Goal: Communication & Community: Answer question/provide support

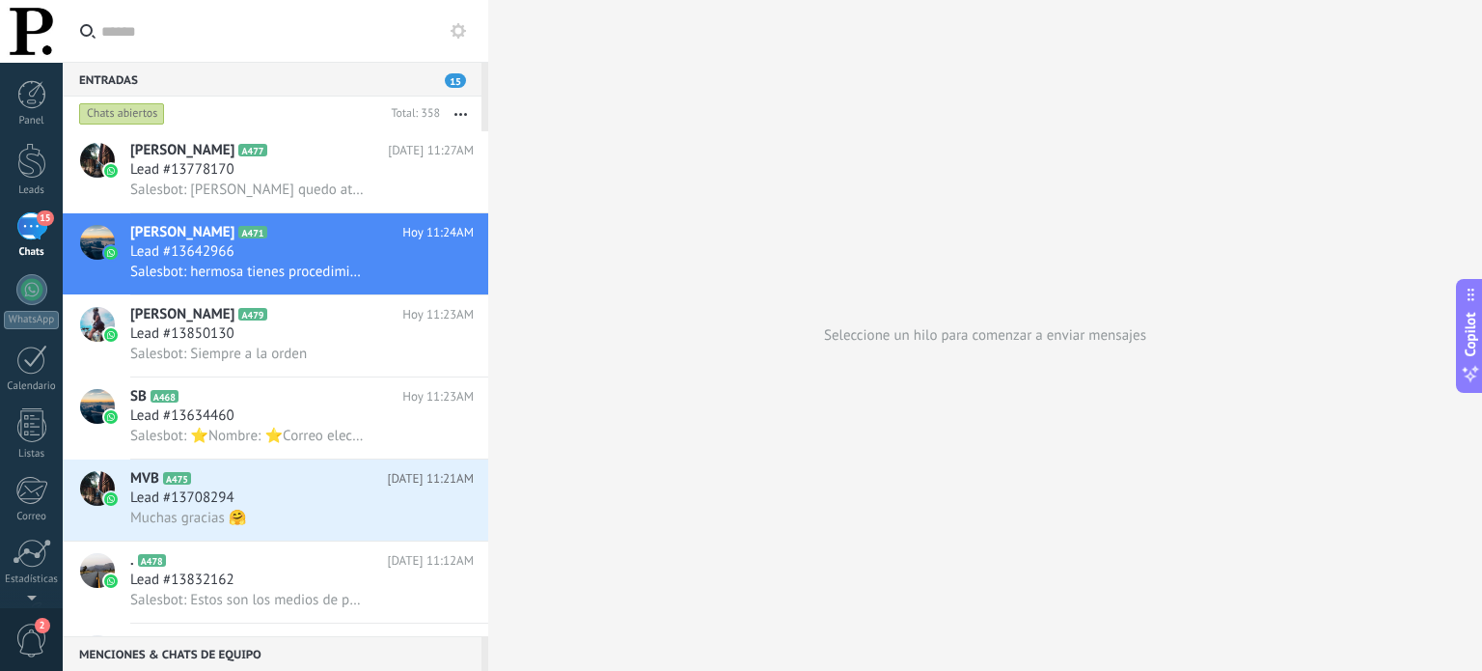
click at [34, 227] on div "15" at bounding box center [31, 226] width 31 height 28
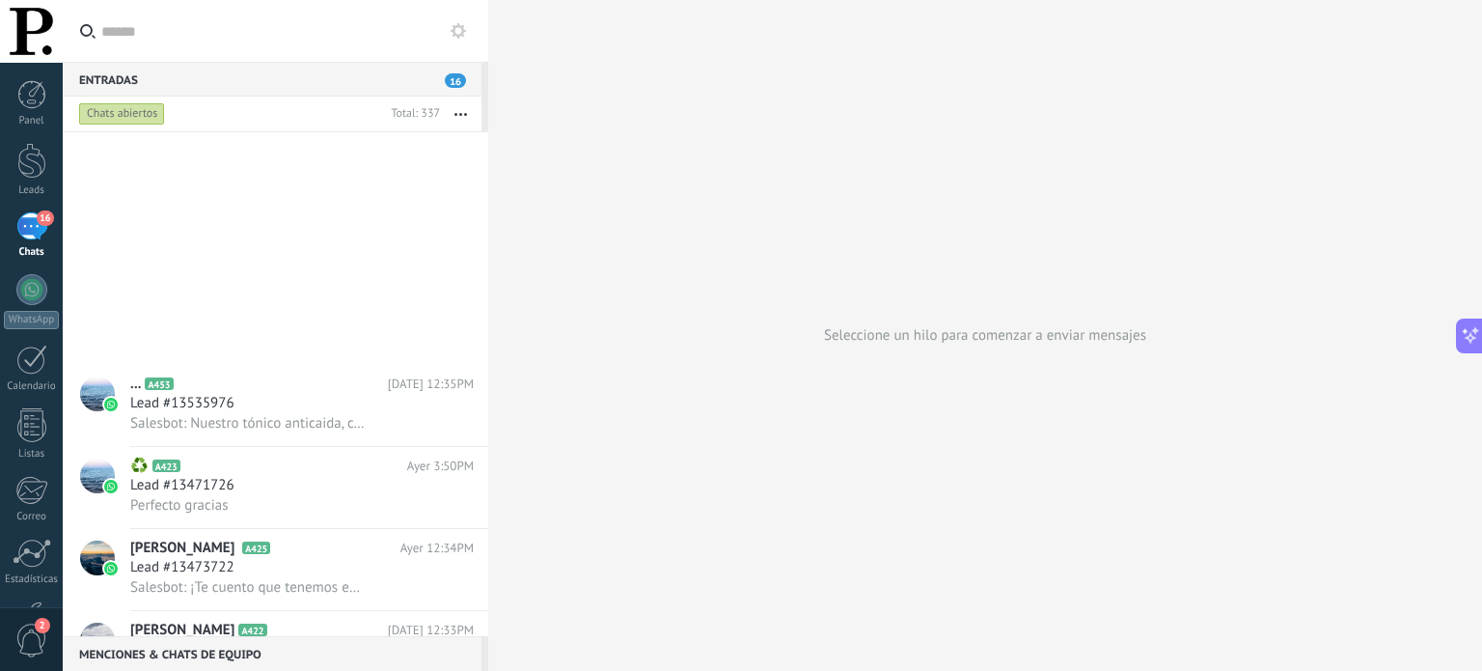
scroll to position [5243, 0]
